Goal: Task Accomplishment & Management: Use online tool/utility

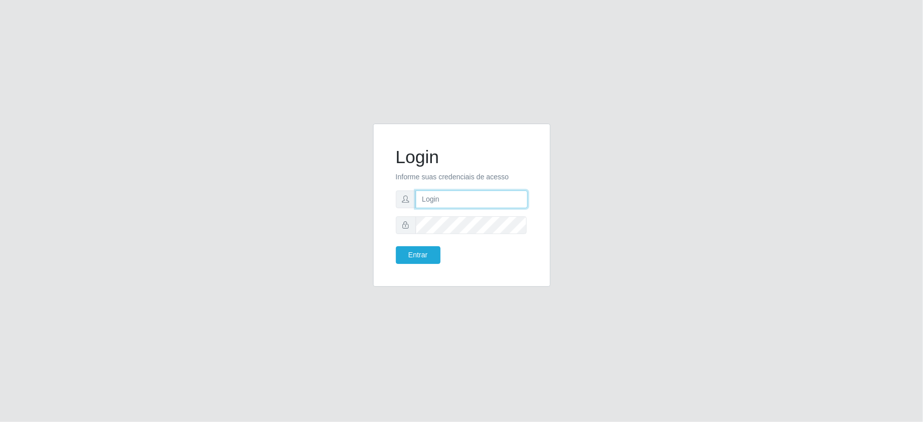
click at [448, 200] on input "text" at bounding box center [471, 200] width 112 height 18
type input "[PERSON_NAME]"
click at [396, 246] on button "Entrar" at bounding box center [418, 255] width 45 height 18
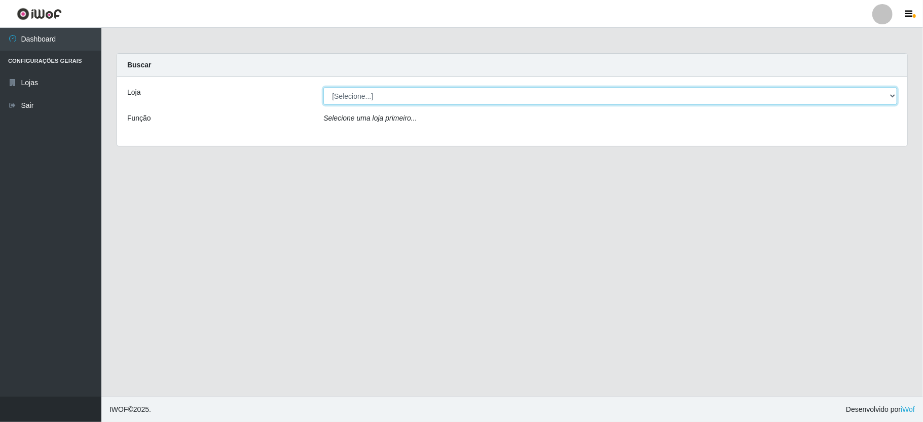
click at [404, 100] on select "[Selecione...] Ideal - Conceição" at bounding box center [610, 96] width 574 height 18
select select "231"
click at [323, 87] on select "[Selecione...] Ideal - Conceição" at bounding box center [610, 96] width 574 height 18
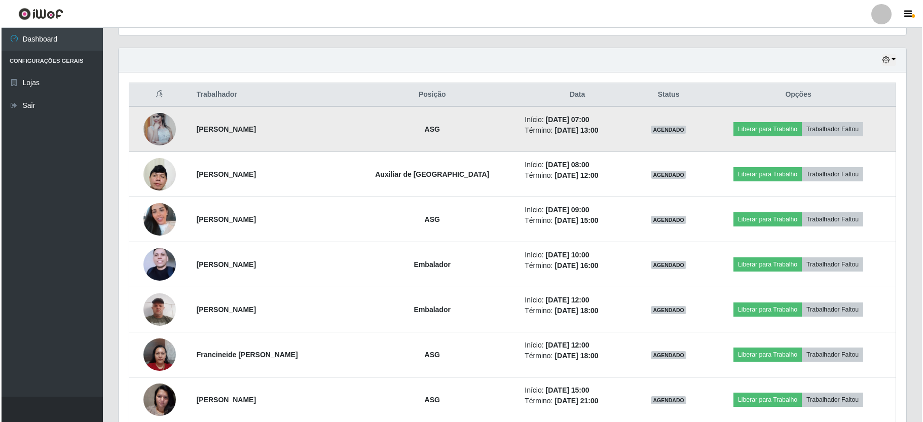
scroll to position [405, 0]
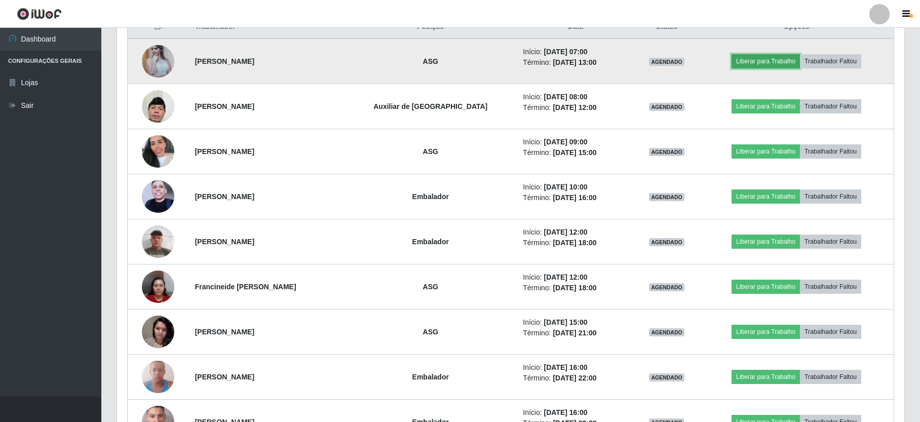
click at [767, 67] on button "Liberar para Trabalho" at bounding box center [766, 61] width 68 height 14
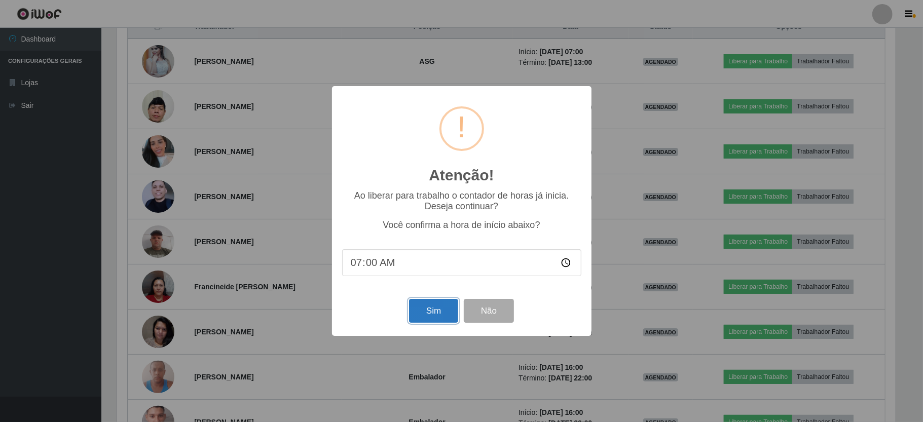
click at [436, 314] on button "Sim" at bounding box center [433, 311] width 49 height 24
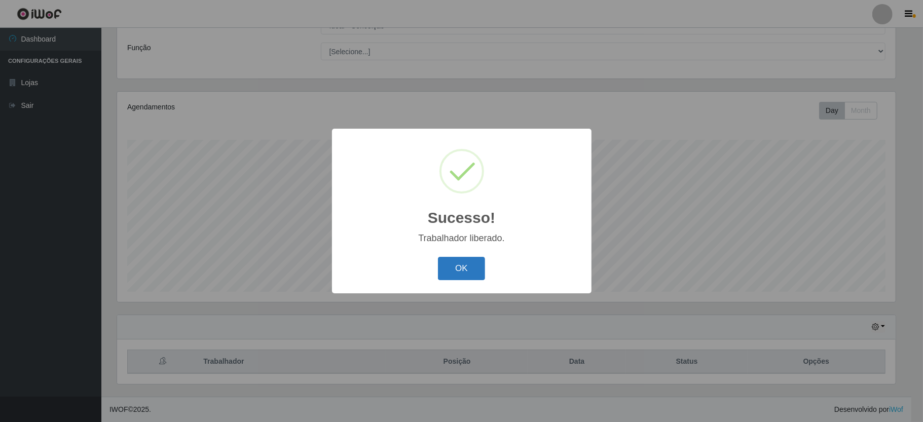
click at [473, 274] on button "OK" at bounding box center [461, 269] width 47 height 24
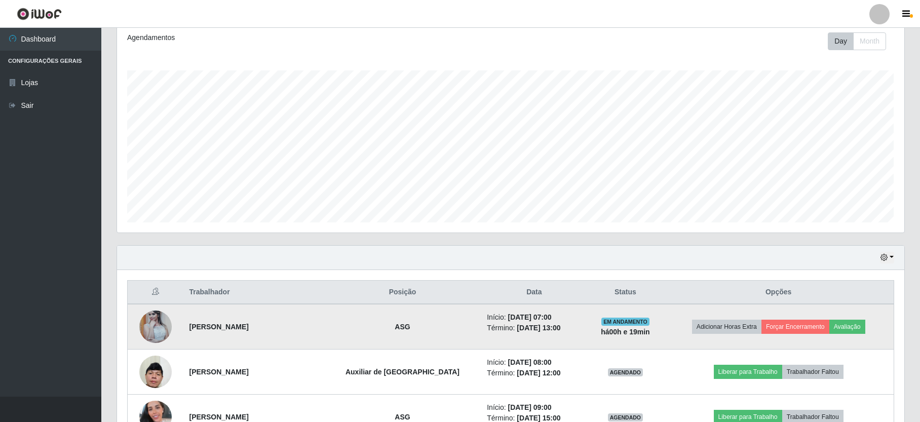
scroll to position [343, 0]
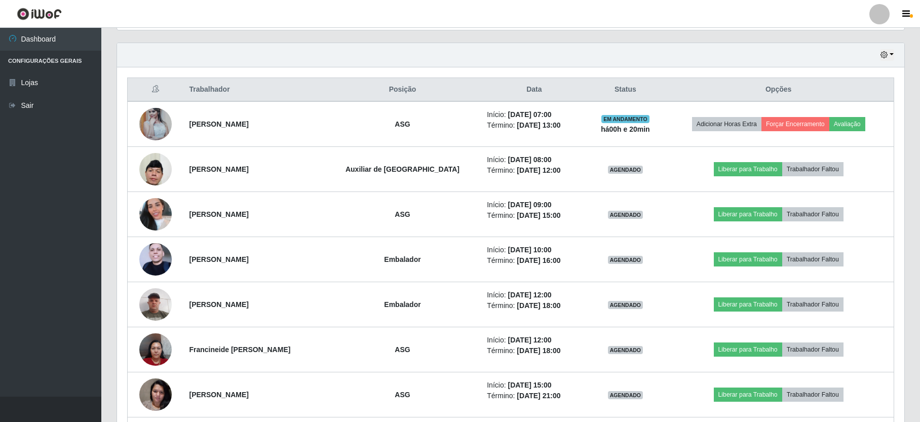
click at [882, 17] on div at bounding box center [879, 14] width 20 height 20
click at [871, 75] on button "Sair" at bounding box center [859, 78] width 91 height 21
